Goal: Task Accomplishment & Management: Manage account settings

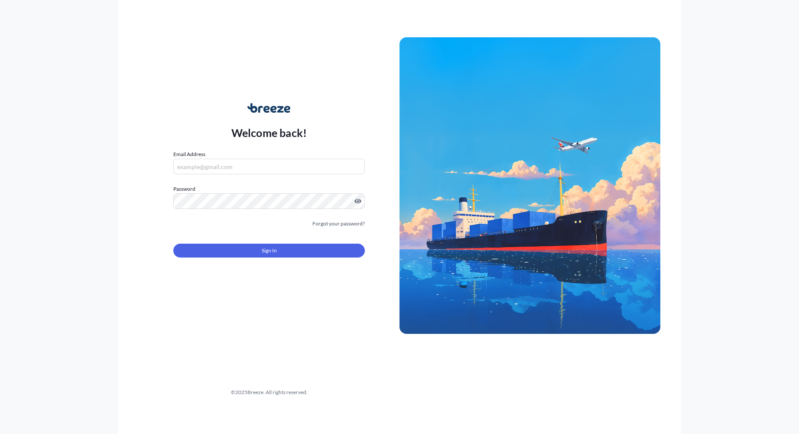
click at [223, 166] on input "Email Address" at bounding box center [269, 167] width 192 height 16
type input "[PERSON_NAME][EMAIL_ADDRESS][DOMAIN_NAME]"
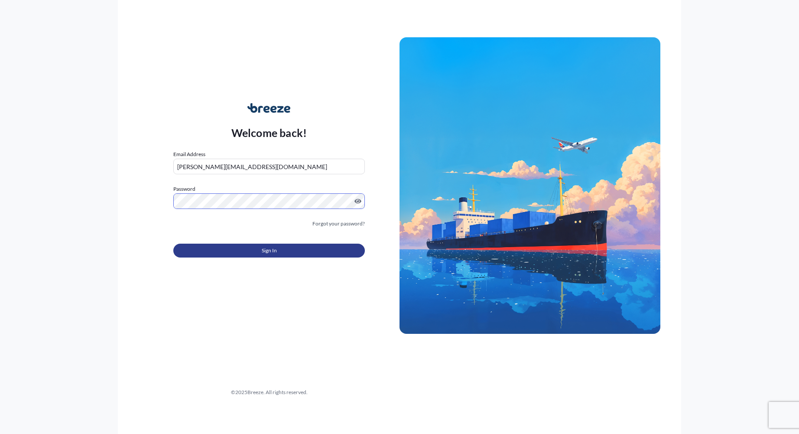
click at [250, 251] on button "Sign In" at bounding box center [269, 251] width 192 height 14
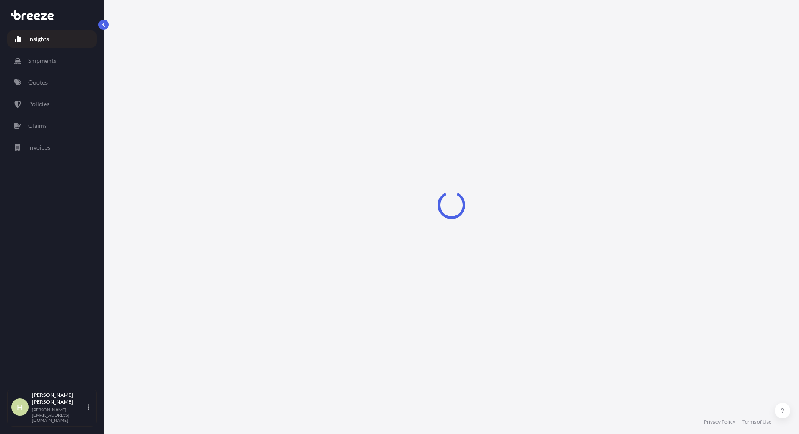
select select "2025"
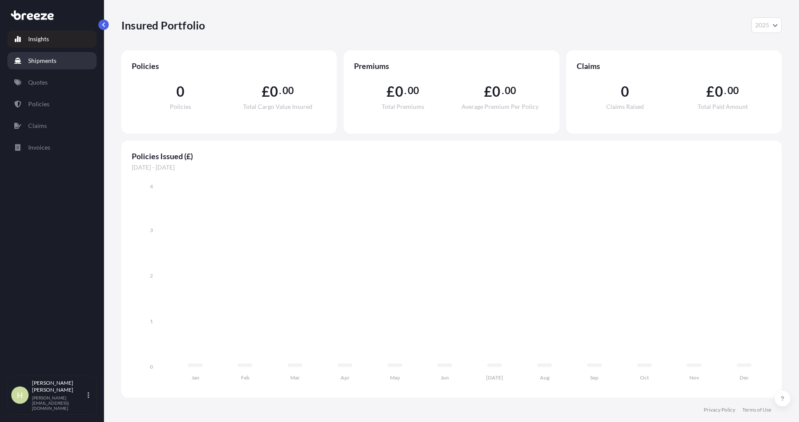
click at [47, 61] on p "Shipments" at bounding box center [42, 60] width 28 height 9
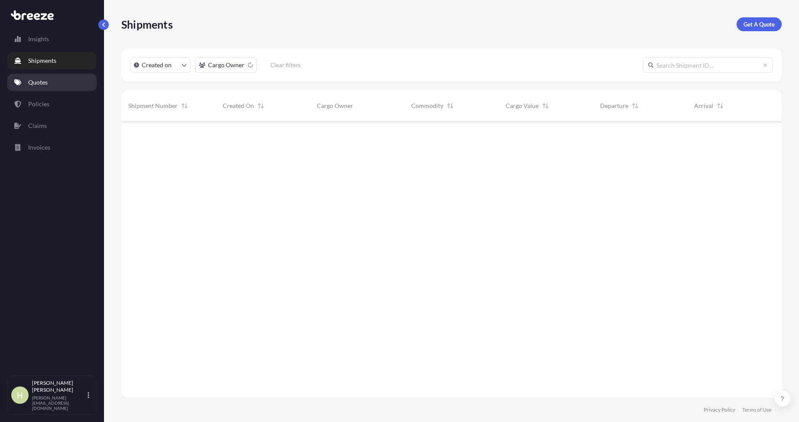
scroll to position [307, 660]
click at [42, 80] on p "Quotes" at bounding box center [38, 82] width 20 height 9
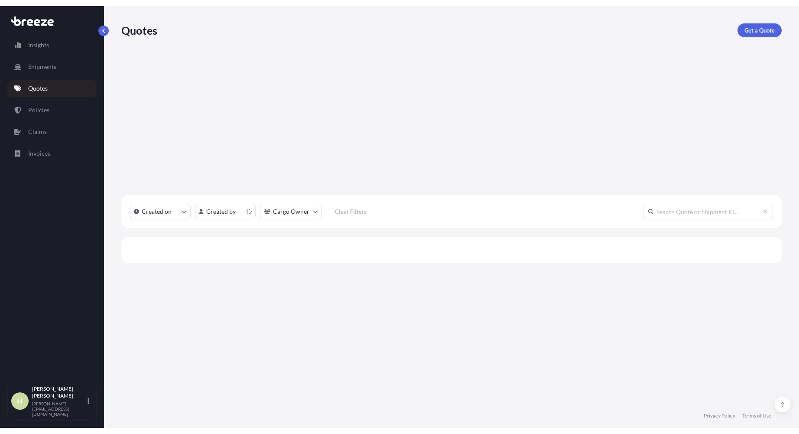
scroll to position [281, 660]
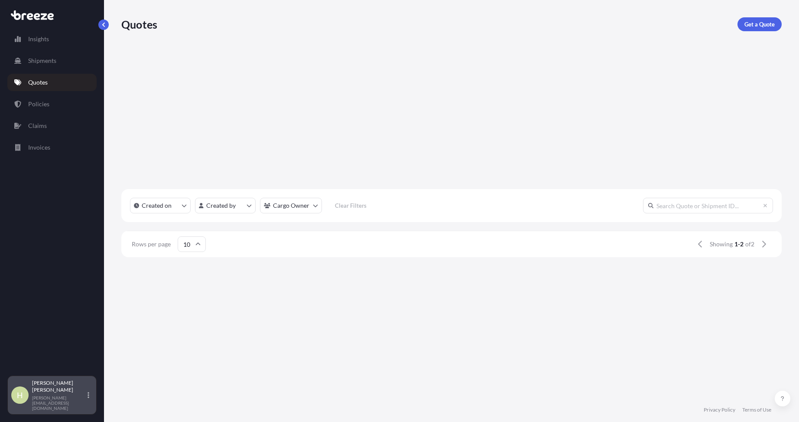
click at [88, 398] on icon at bounding box center [89, 394] width 2 height 7
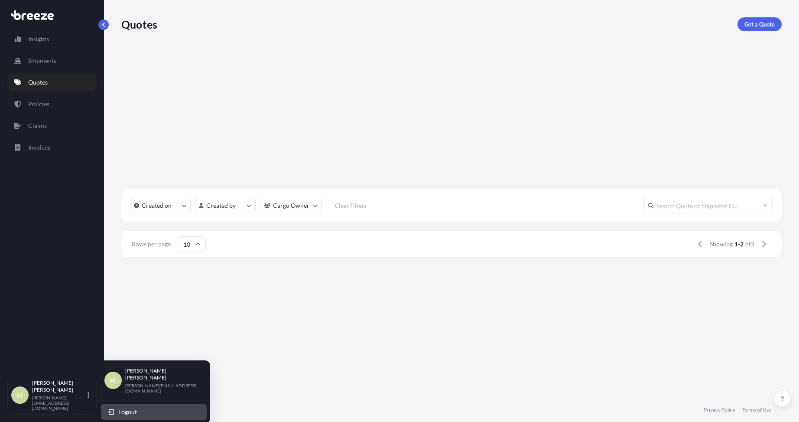
click at [120, 407] on span "Logout" at bounding box center [127, 411] width 19 height 9
